Goal: Check status: Check status

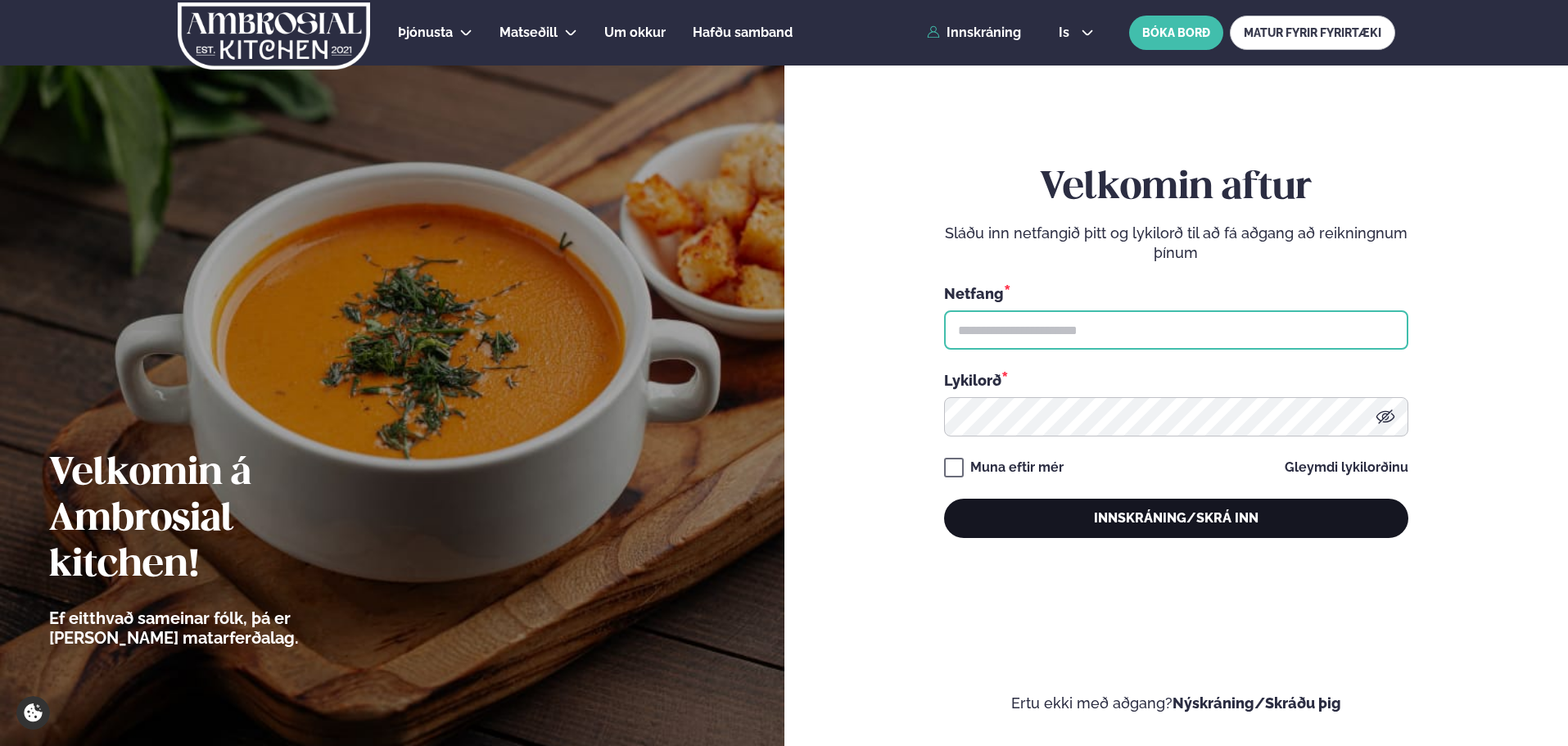
type input "**********"
click at [1183, 517] on button "Innskráning/Skrá inn" at bounding box center [1176, 518] width 464 height 39
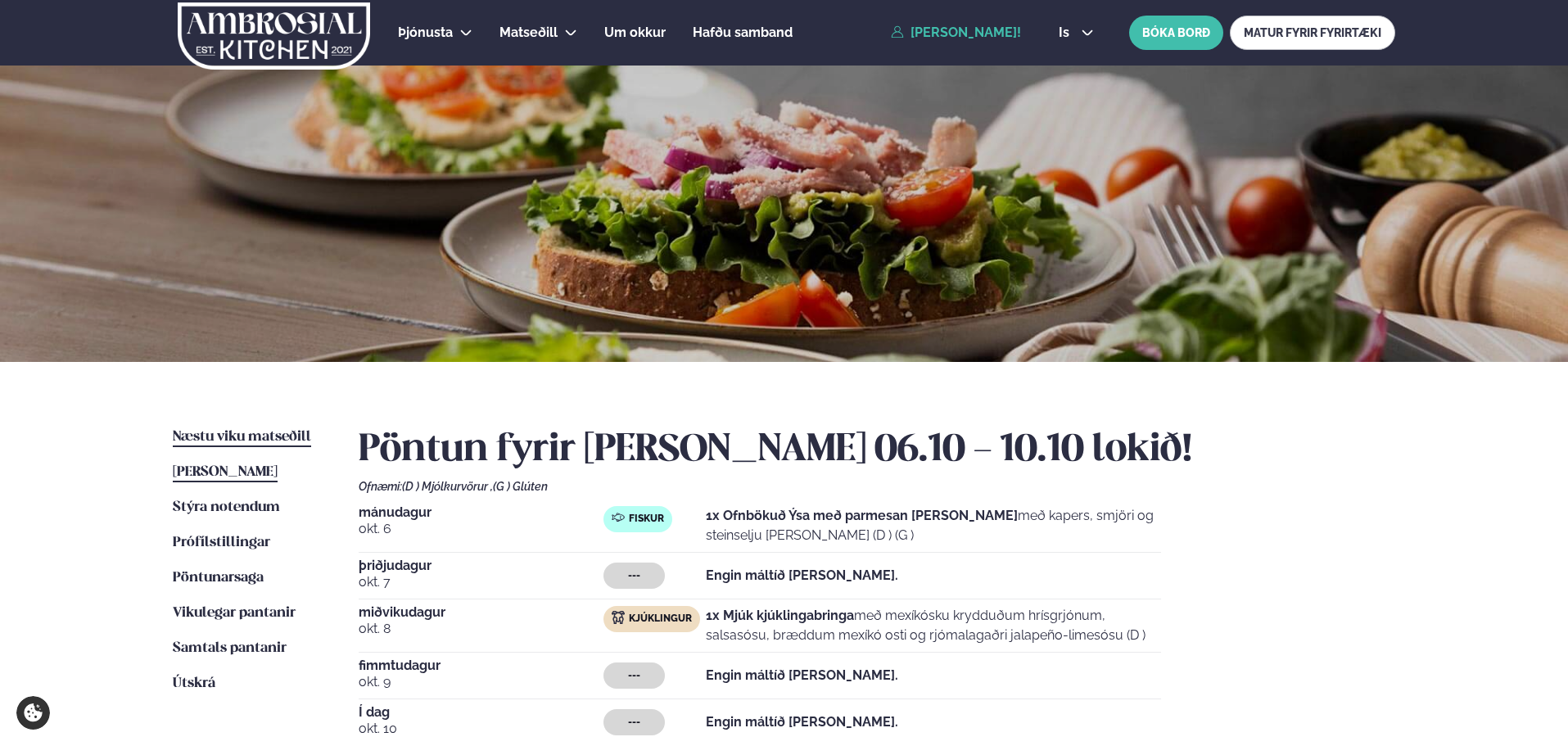
click at [212, 430] on span "Næstu viku matseðill" at bounding box center [242, 436] width 138 height 14
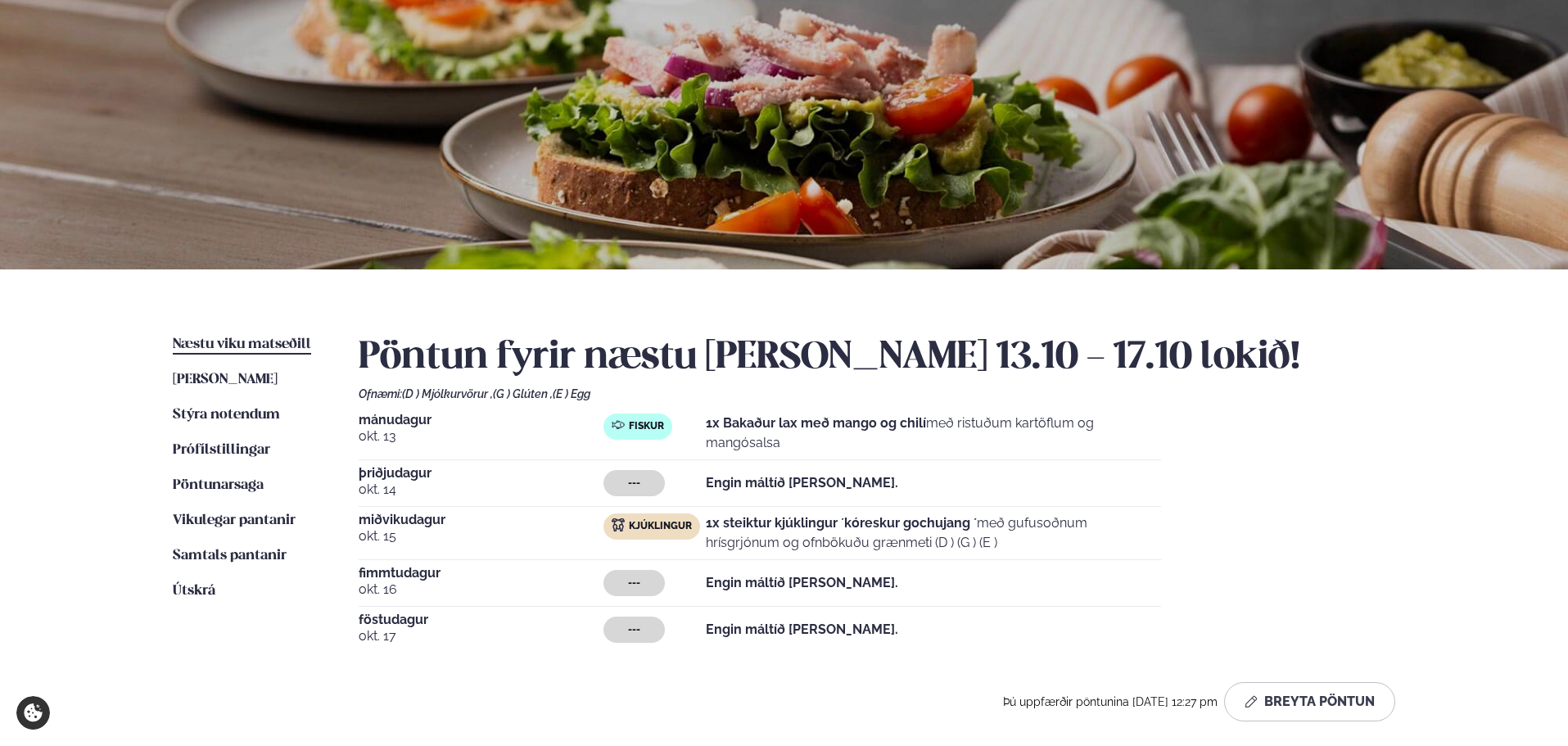
scroll to position [246, 0]
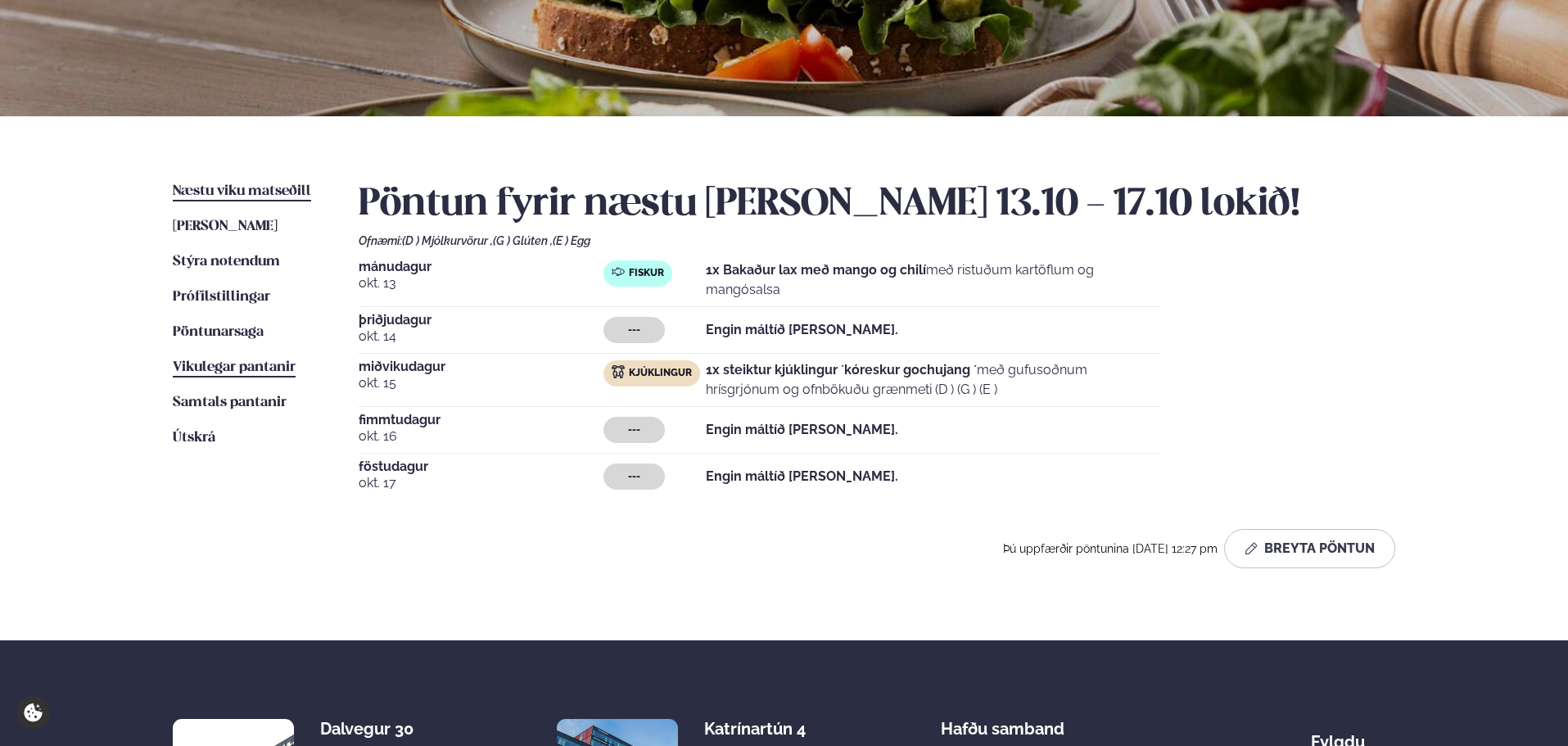
click at [235, 369] on span "Vikulegar pantanir" at bounding box center [234, 367] width 123 height 14
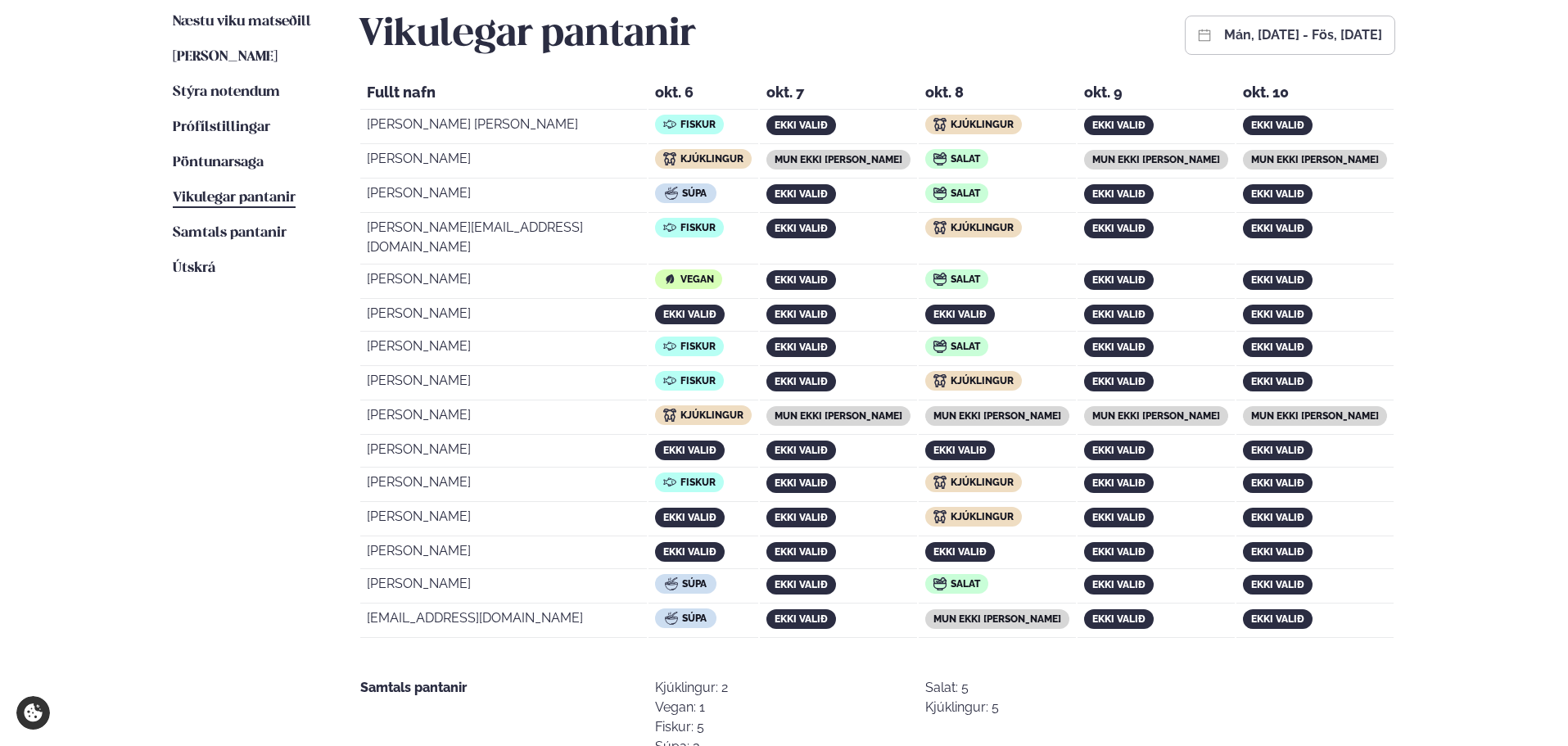
scroll to position [410, 0]
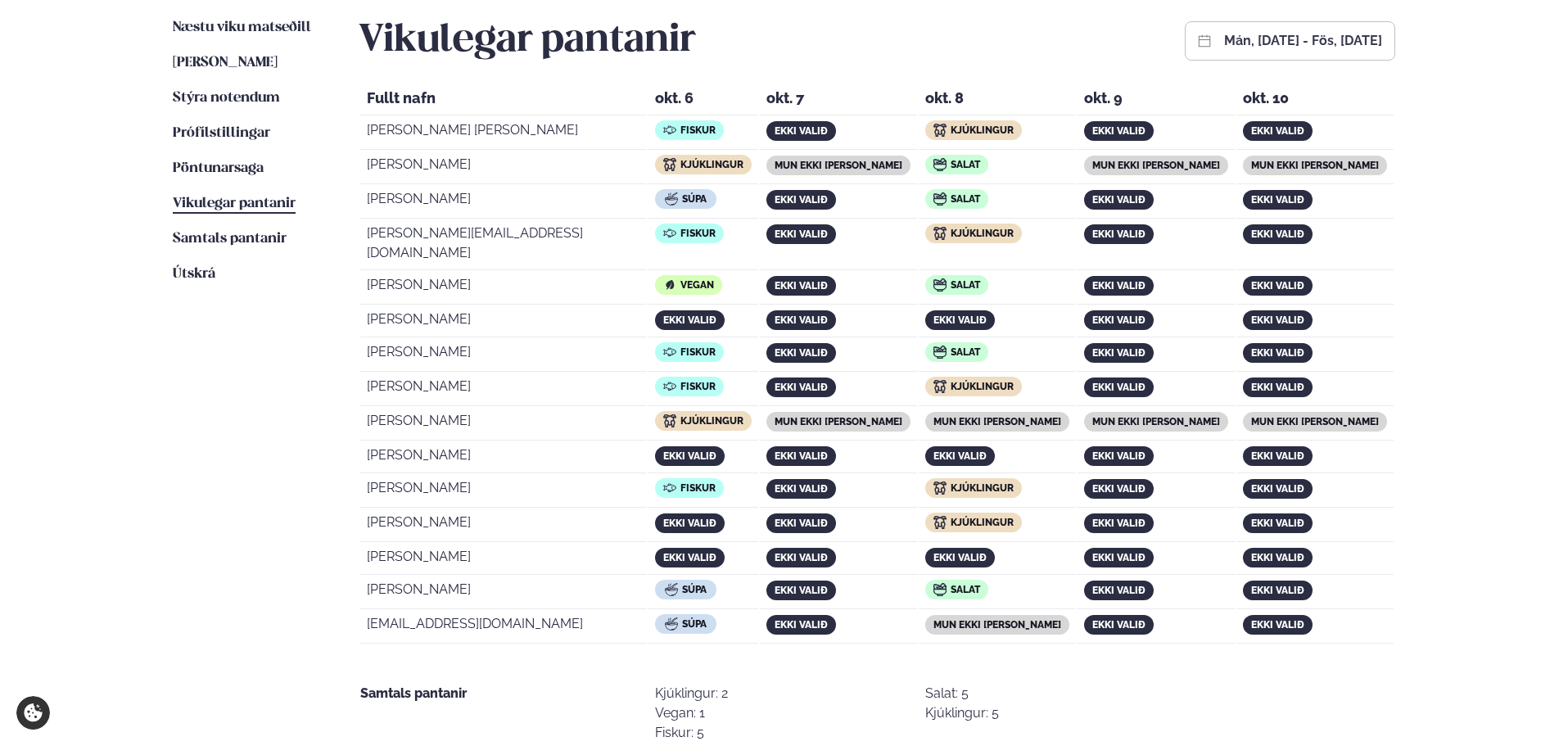
click at [1225, 46] on button "mán, [DATE] - fös, [DATE]" at bounding box center [1304, 41] width 158 height 13
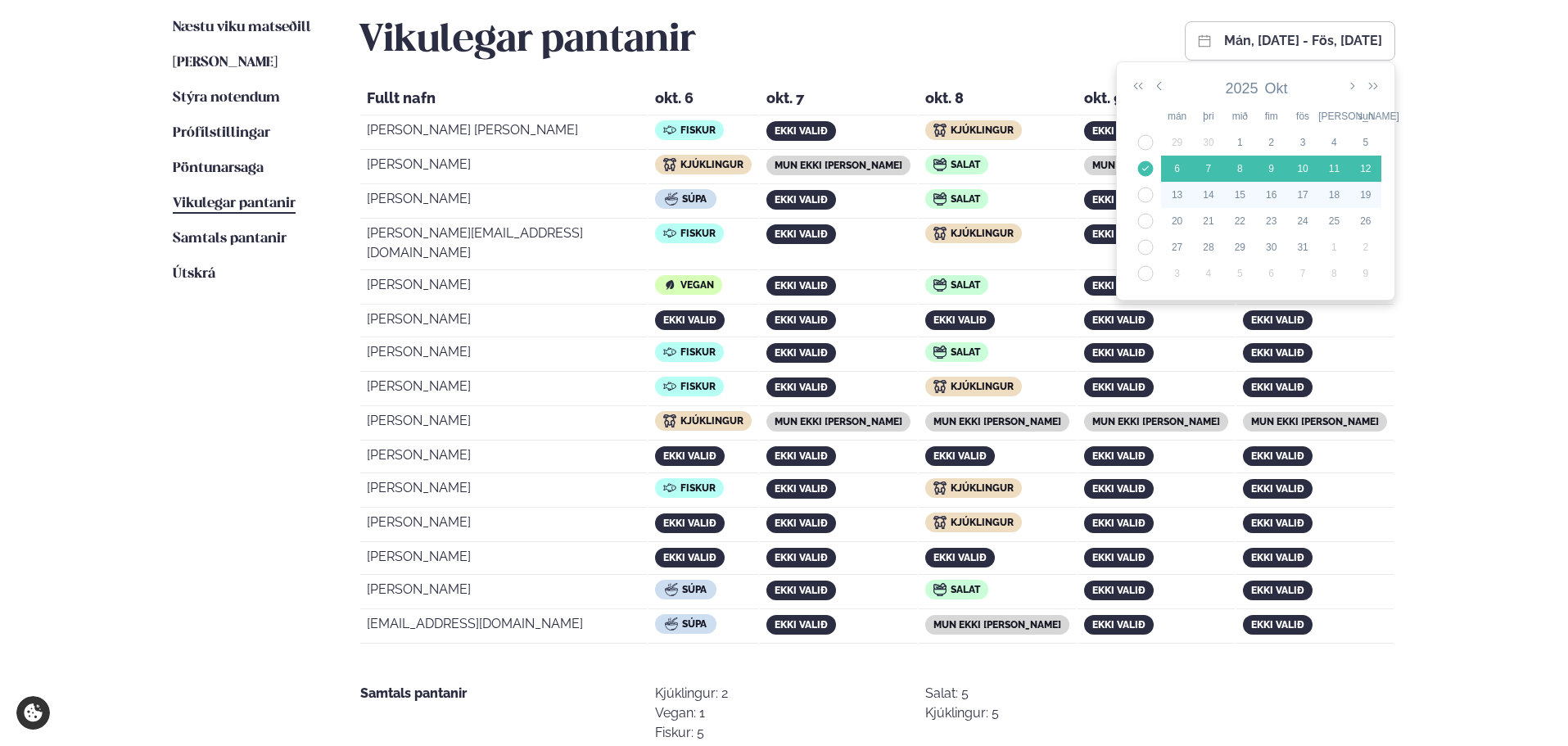
click at [1194, 189] on div "14" at bounding box center [1208, 195] width 31 height 15
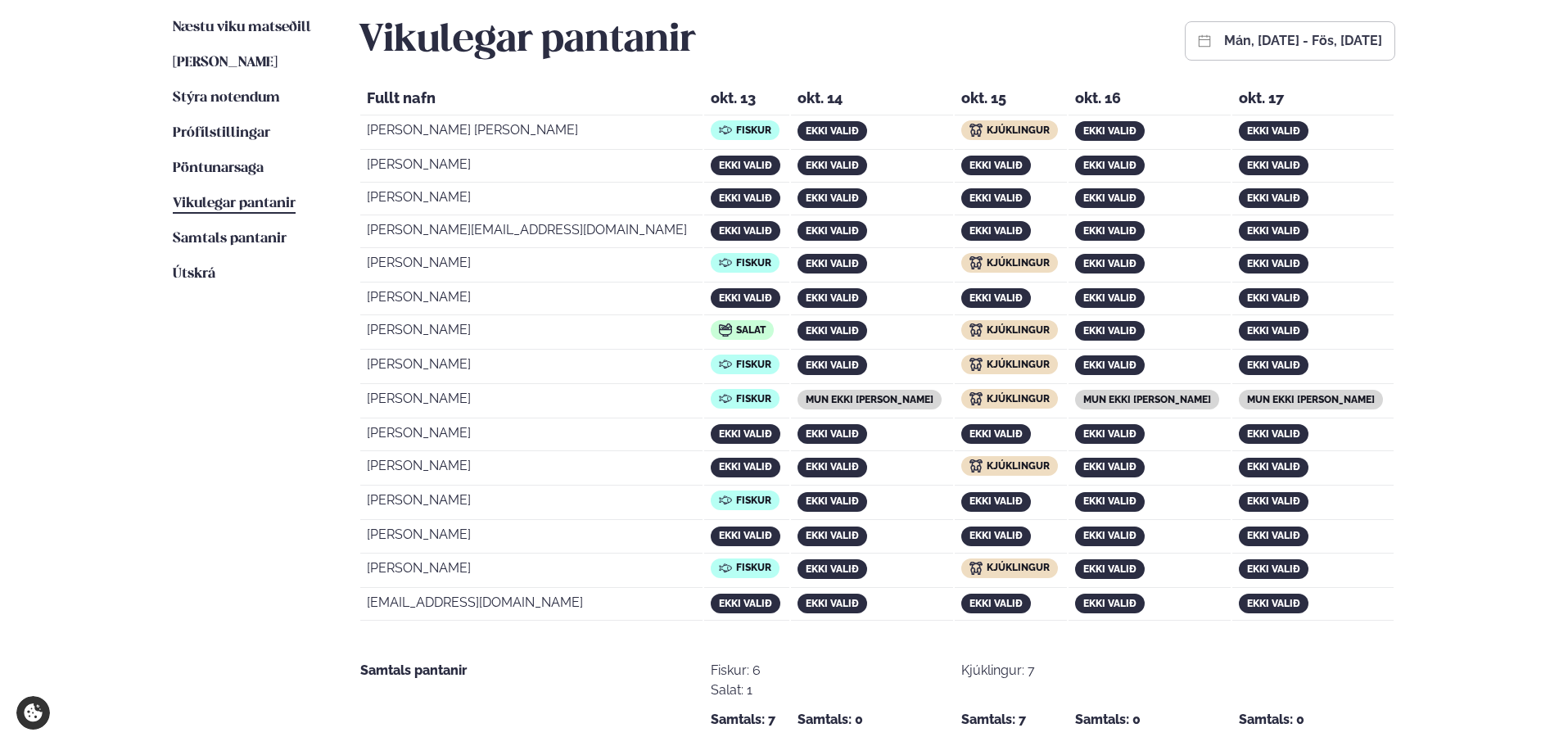
click at [1475, 45] on div "Þjónusta Hádegismatur fyrir fyrirtæki Fyrirtækja veitingar Einkapartý Matseðill…" at bounding box center [784, 359] width 1568 height 1538
